Goal: Task Accomplishment & Management: Use online tool/utility

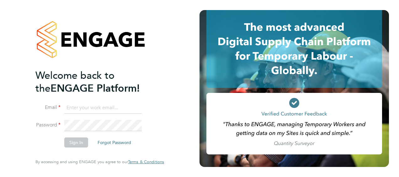
type input "mark.burnett@vistry.co.uk"
click at [16, 137] on div "Welcome back to the ENGAGE Platform! Email mark.burnett@vistry.co.uk Password S…" at bounding box center [99, 88] width 199 height 177
click at [80, 140] on button "Sign In" at bounding box center [76, 142] width 24 height 10
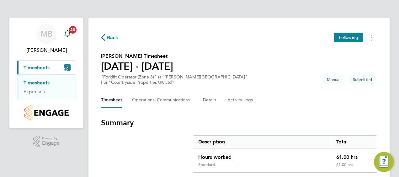
click at [133, 138] on section "Summary Description Total Hours worked 61.00 hrs Standard 61.00 hrs" at bounding box center [239, 145] width 276 height 55
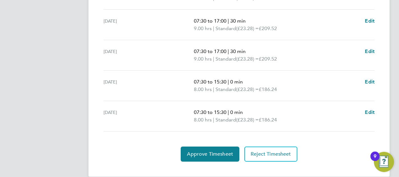
scroll to position [295, 0]
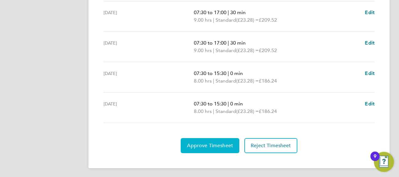
click at [220, 146] on span "Approve Timesheet" at bounding box center [210, 145] width 46 height 6
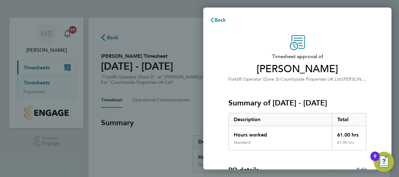
click at [212, 121] on div "Timesheet approval of [PERSON_NAME] Forklift Operator (Zone 3) · Countryside Pr…" at bounding box center [297, 160] width 188 height 265
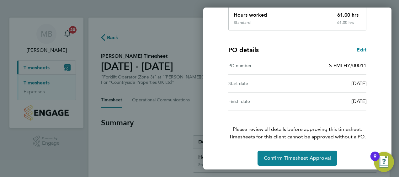
scroll to position [123, 0]
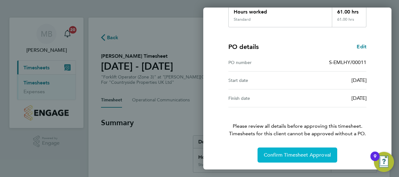
click at [278, 158] on button "Confirm Timesheet Approval" at bounding box center [297, 154] width 80 height 15
